Goal: Task Accomplishment & Management: Use online tool/utility

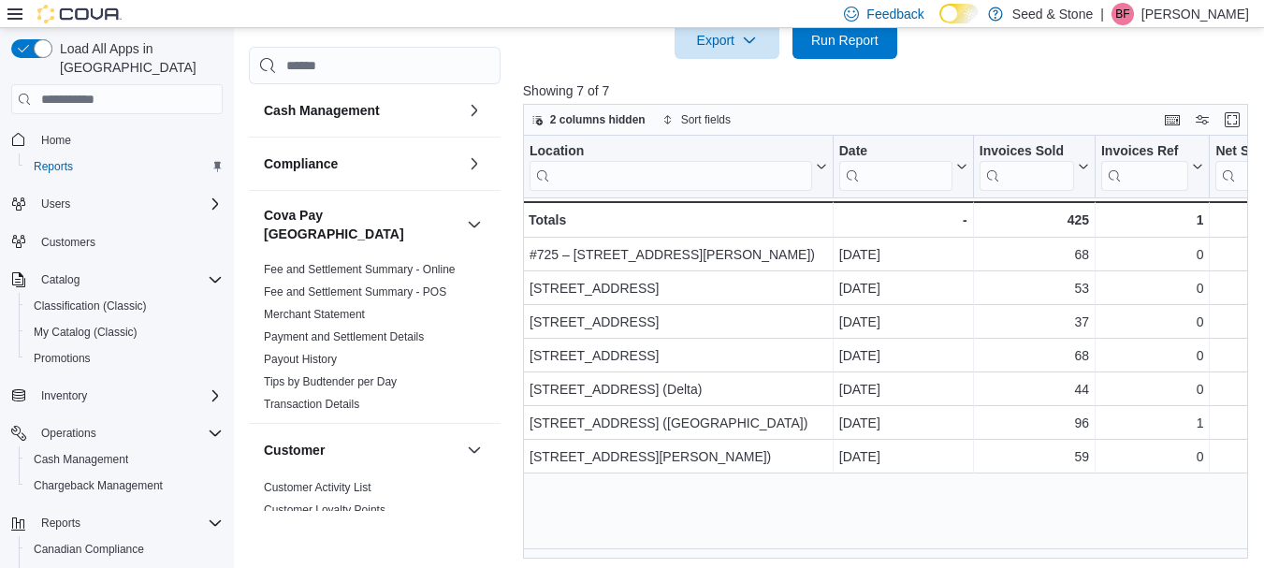
scroll to position [0, 262]
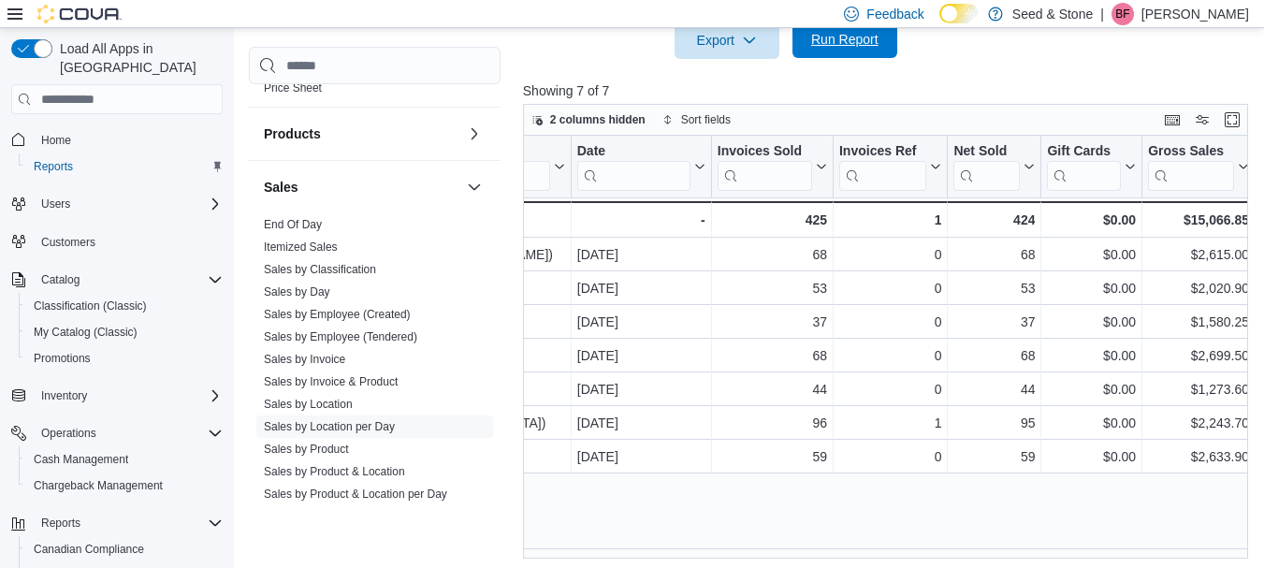
click at [853, 45] on span "Run Report" at bounding box center [844, 39] width 67 height 19
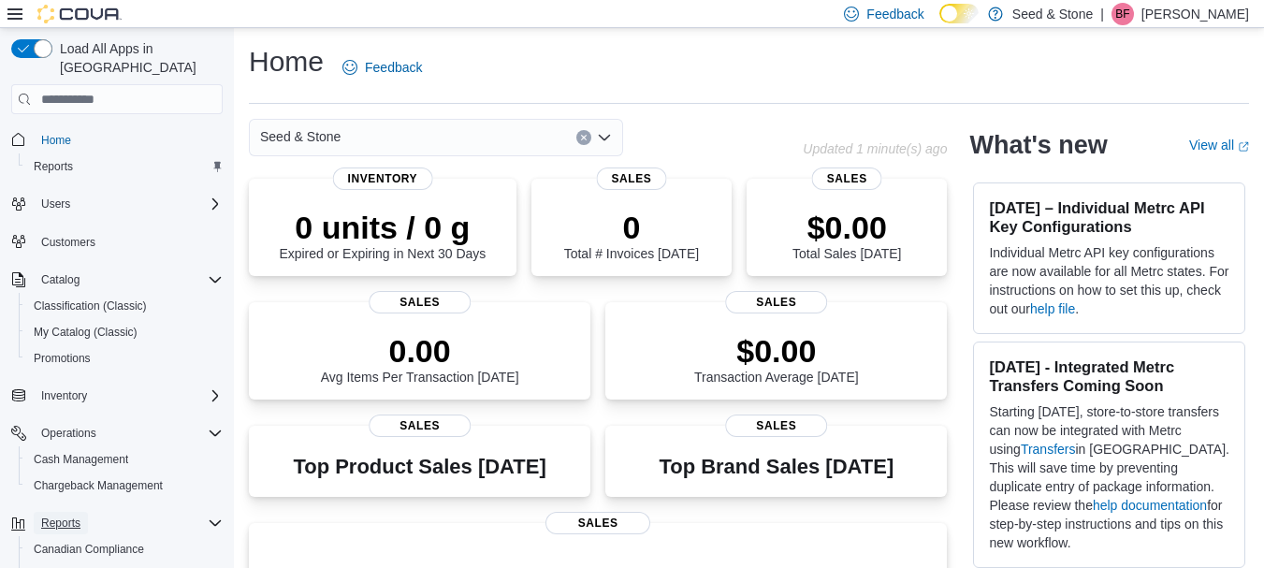
click at [66, 515] on span "Reports" at bounding box center [60, 522] width 39 height 15
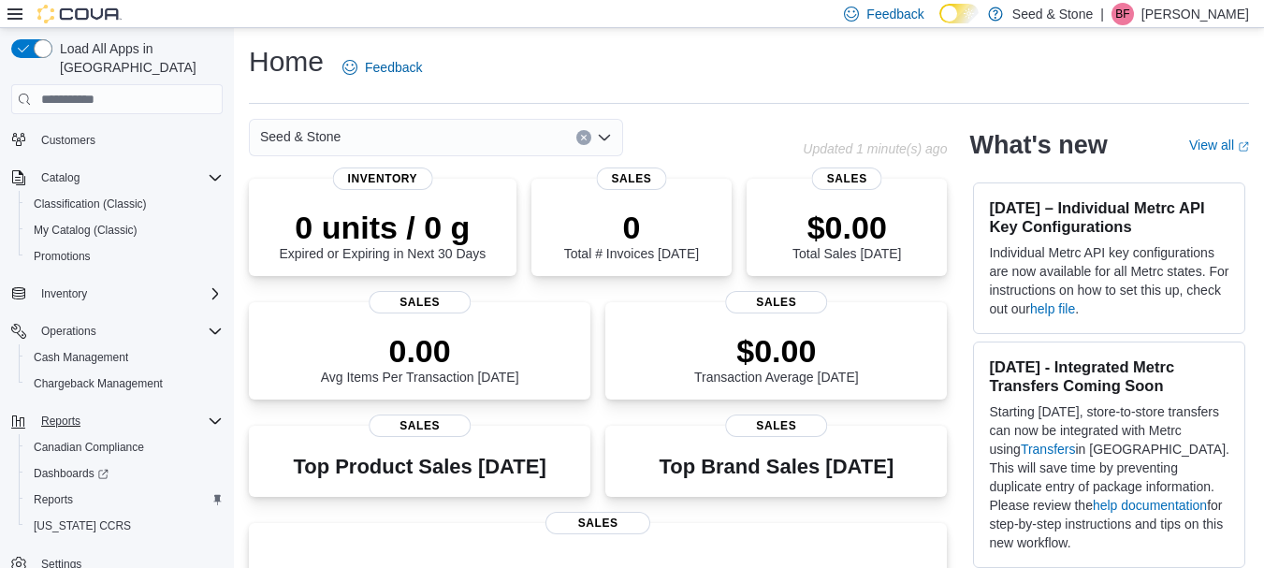
scroll to position [104, 0]
click at [62, 486] on span "Reports" at bounding box center [53, 497] width 39 height 22
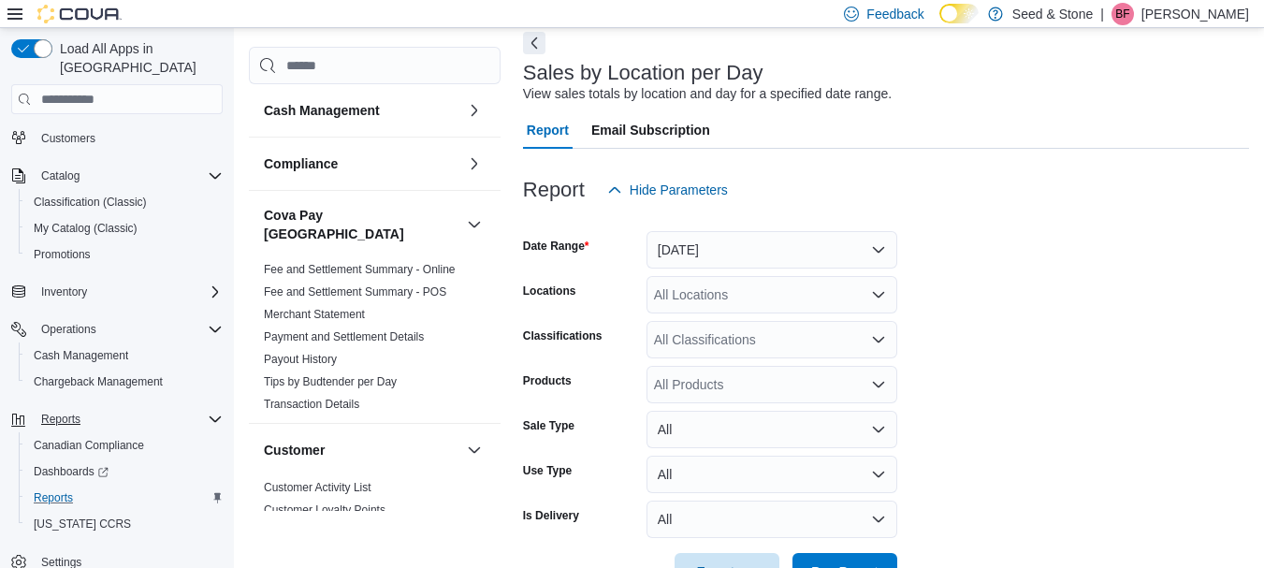
scroll to position [91, 0]
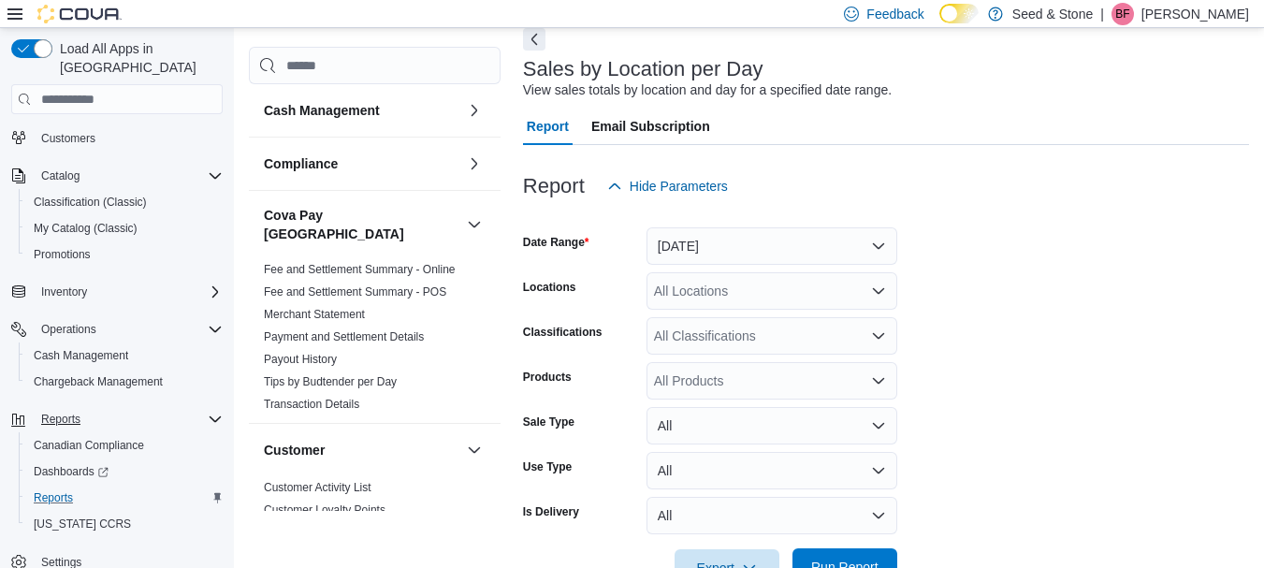
click at [857, 556] on span "Run Report" at bounding box center [845, 566] width 82 height 37
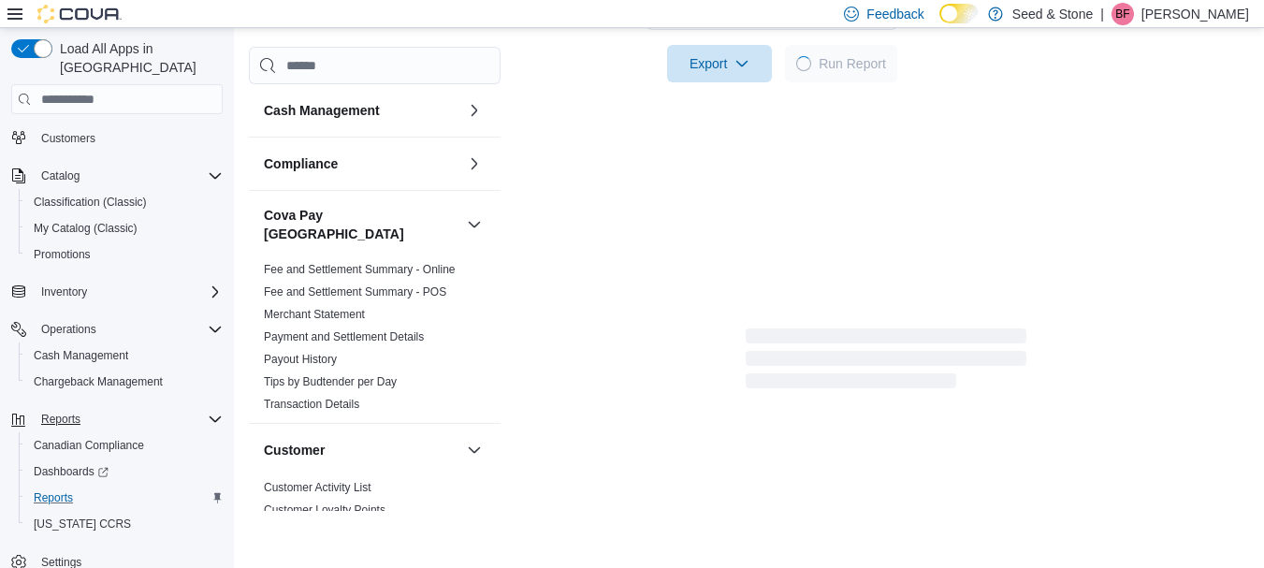
scroll to position [597, 0]
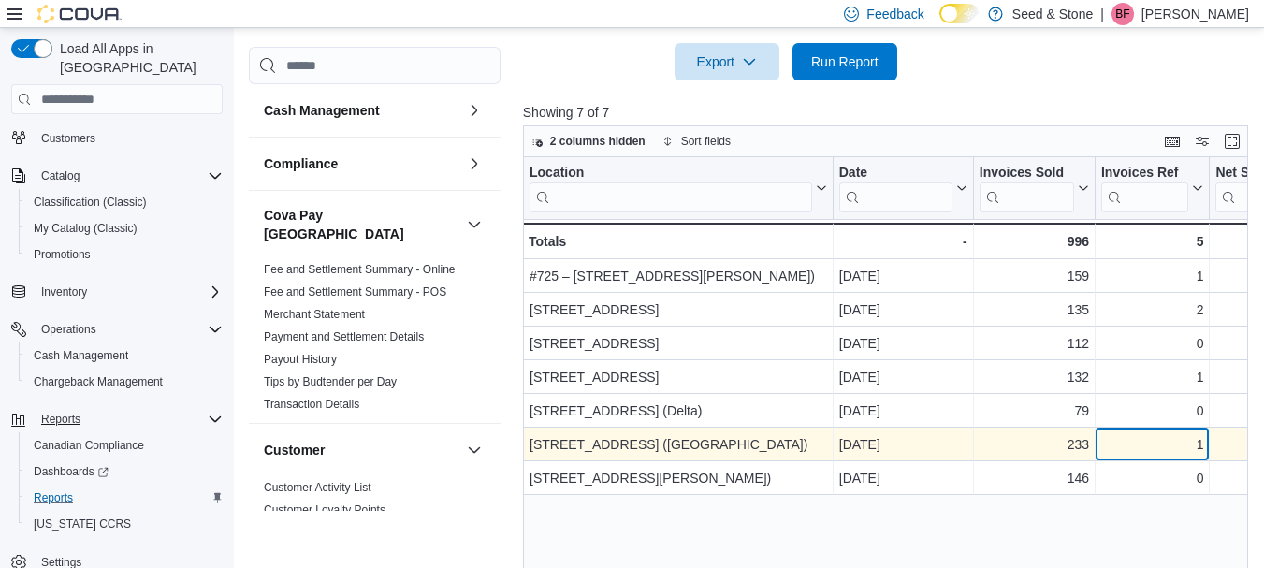
click at [1140, 443] on div "1" at bounding box center [1152, 445] width 102 height 22
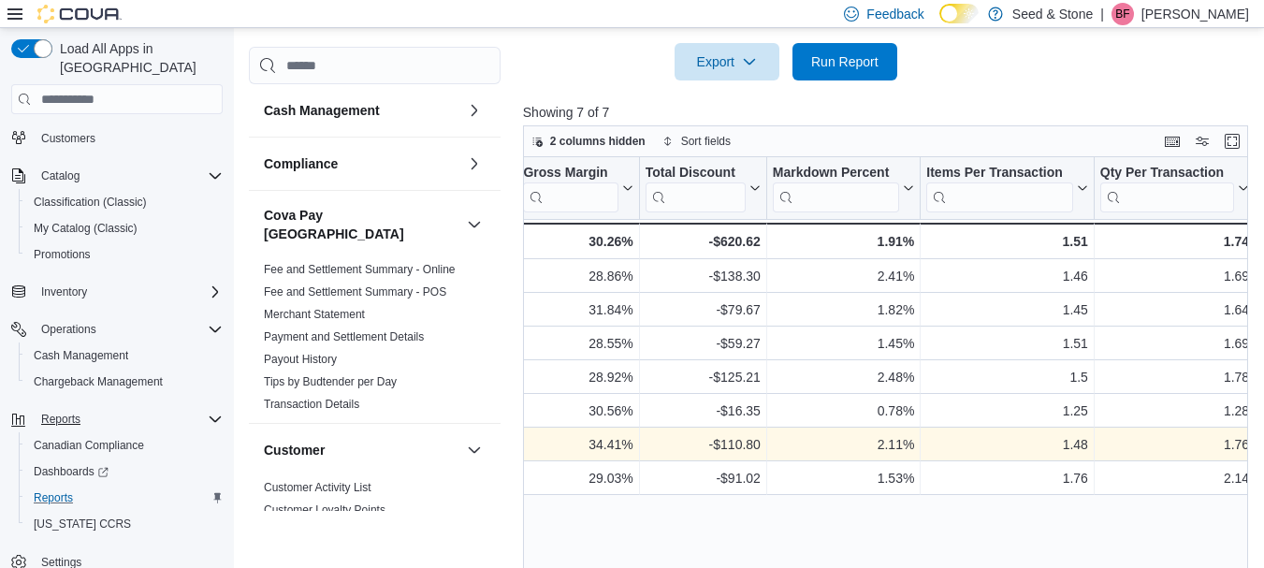
scroll to position [0, 1690]
